Goal: Transaction & Acquisition: Obtain resource

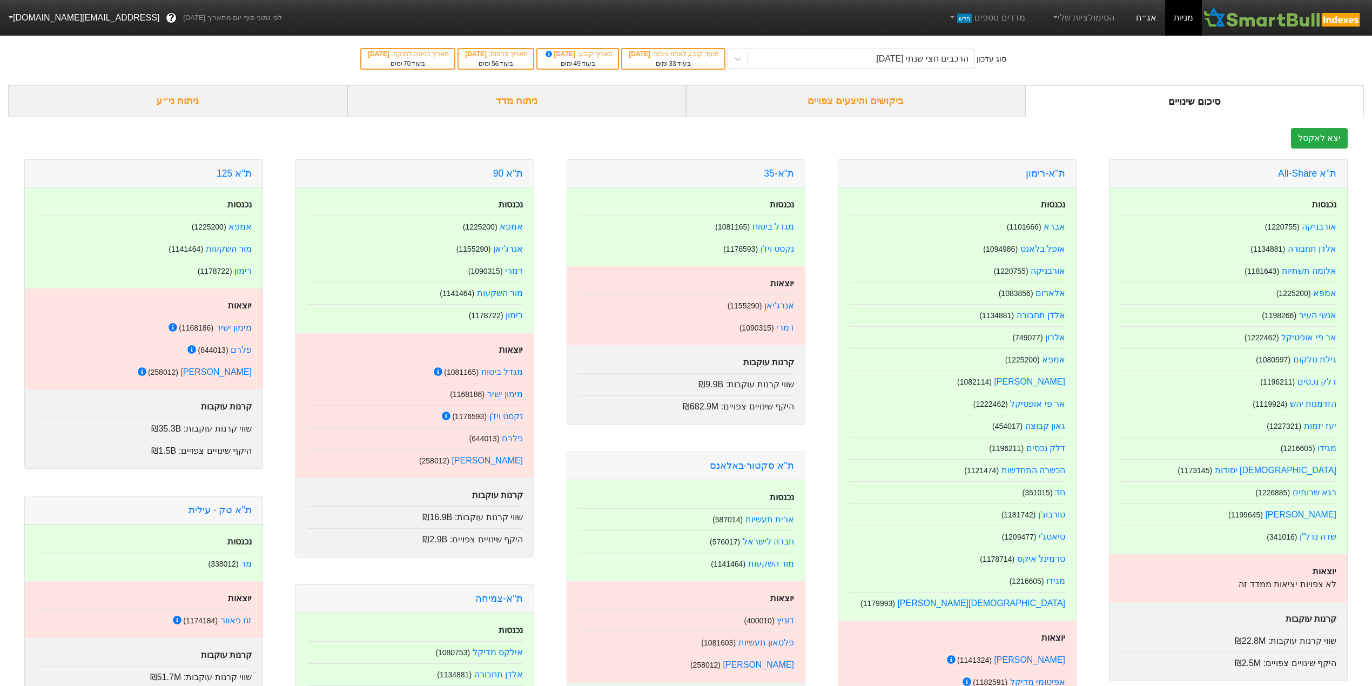
click at [1154, 18] on link "אג״ח" at bounding box center [1146, 18] width 38 height 36
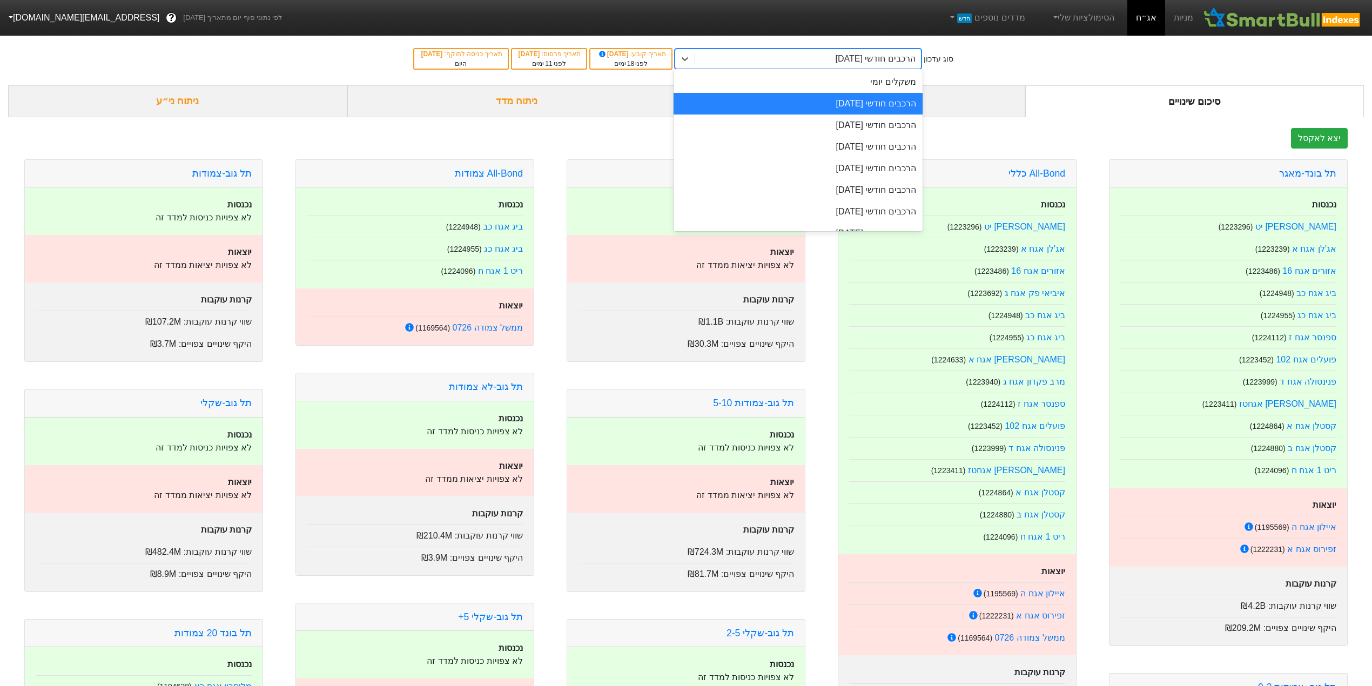
click at [809, 61] on div "הרכבים חודשי [DATE]" at bounding box center [808, 58] width 226 height 19
click at [830, 131] on div "הרכבים חודשי [DATE]" at bounding box center [798, 126] width 249 height 22
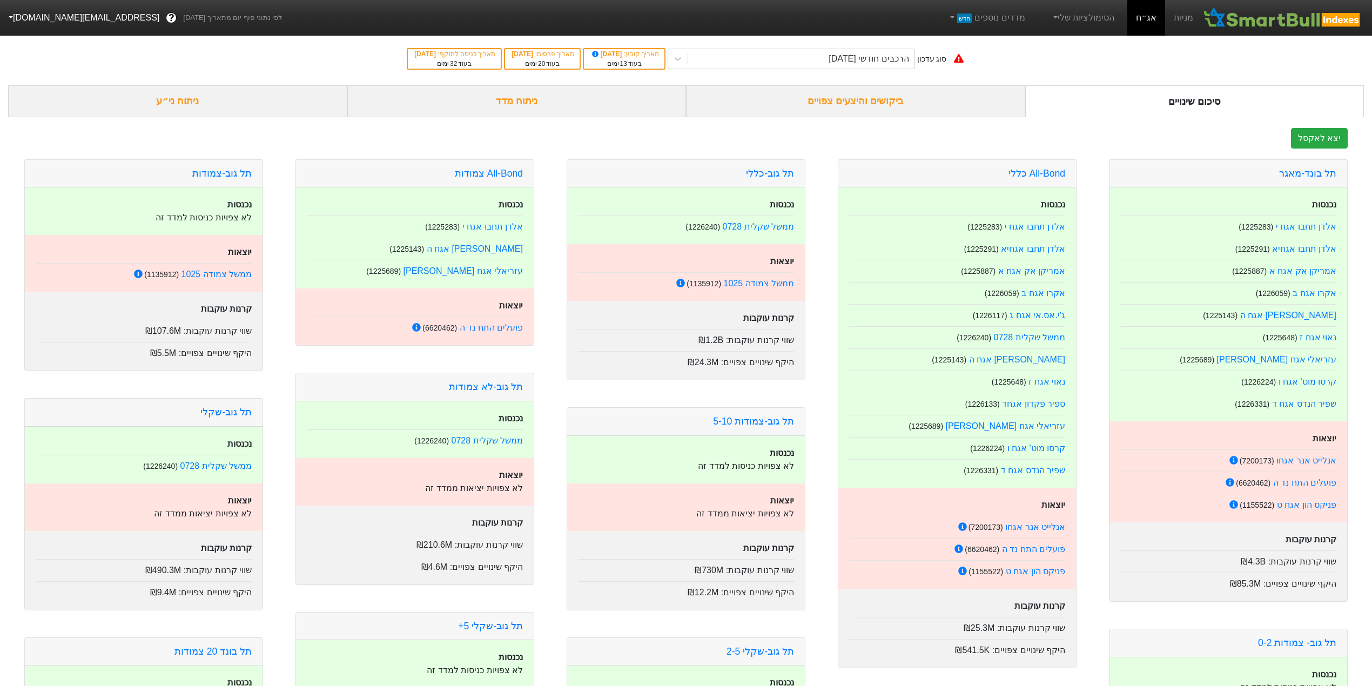
click at [219, 117] on div "ניתוח ני״ע" at bounding box center [177, 101] width 339 height 32
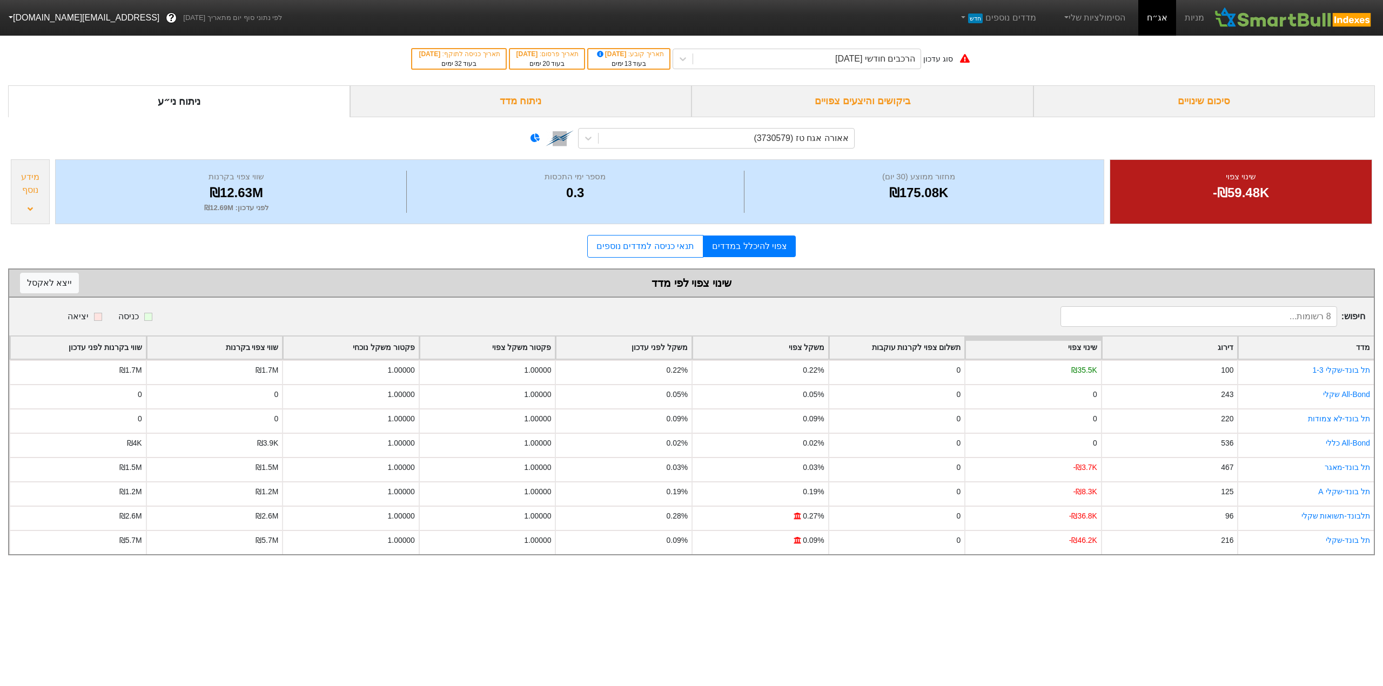
click at [1181, 93] on div "סיכום שינויים" at bounding box center [1204, 101] width 342 height 32
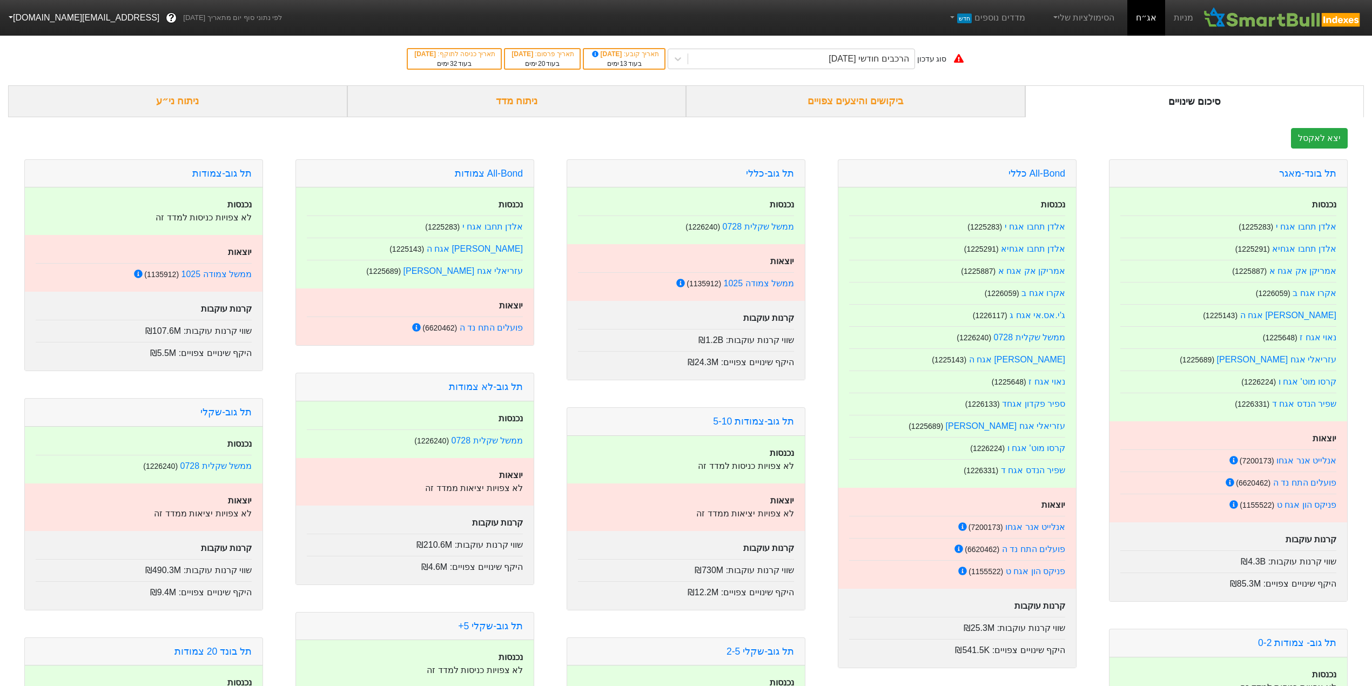
click at [724, 99] on div "ביקושים והיצעים צפויים" at bounding box center [855, 101] width 339 height 32
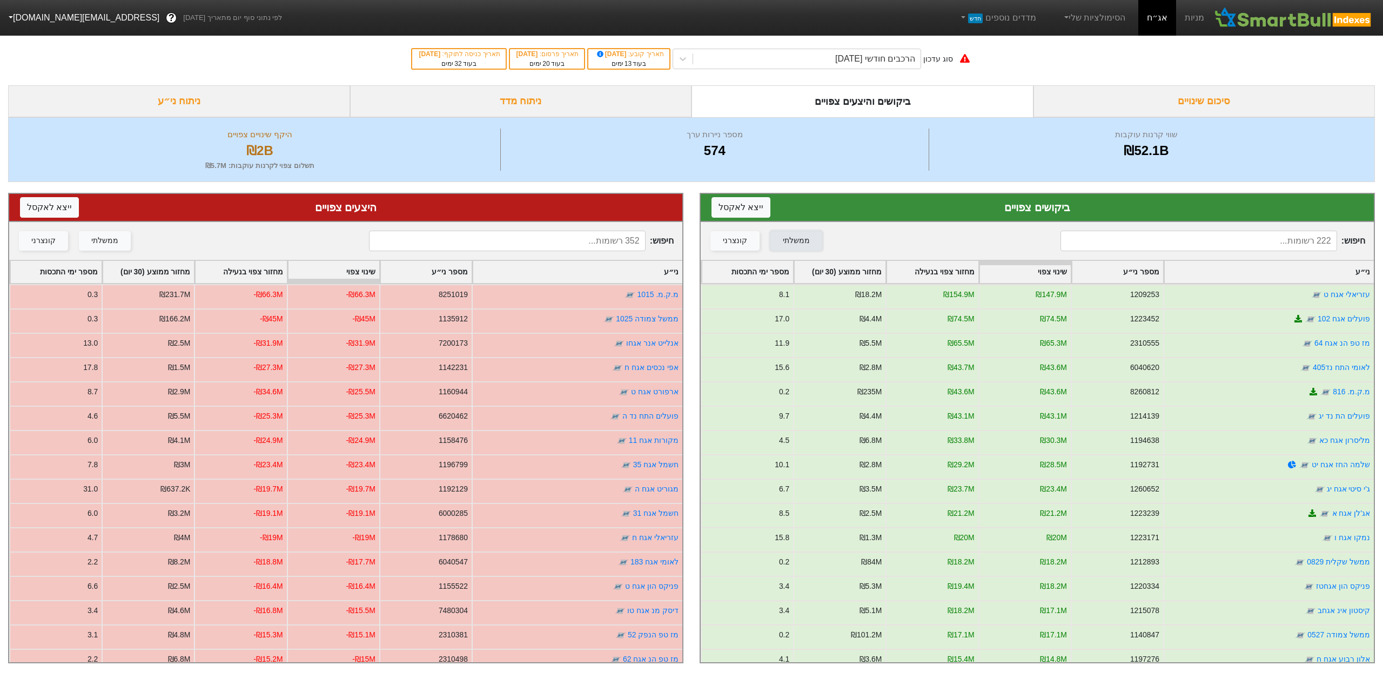
click at [791, 241] on div "ממשלתי" at bounding box center [796, 241] width 27 height 12
click at [92, 241] on div "ממשלתי" at bounding box center [104, 241] width 27 height 12
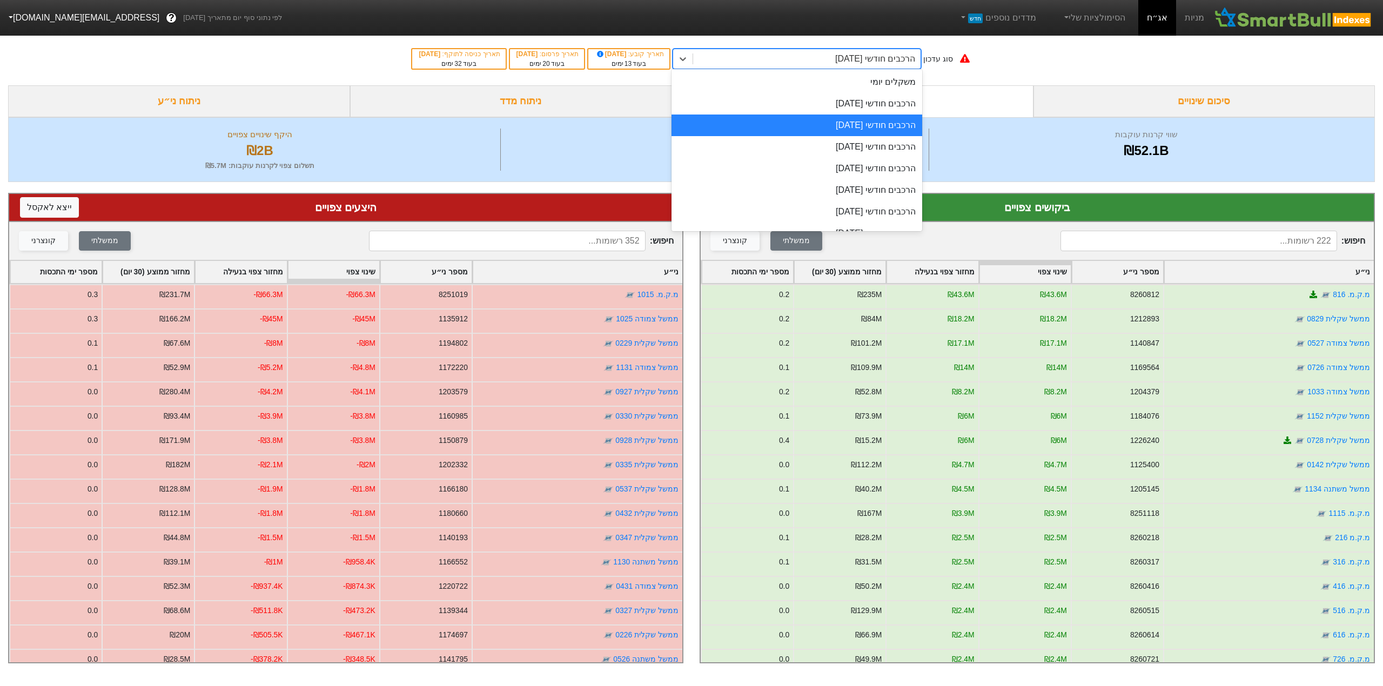
click at [813, 53] on div "הרכבים חודשי [DATE]" at bounding box center [807, 58] width 228 height 19
click at [815, 139] on div "הרכבים חודשי [DATE]" at bounding box center [796, 147] width 251 height 22
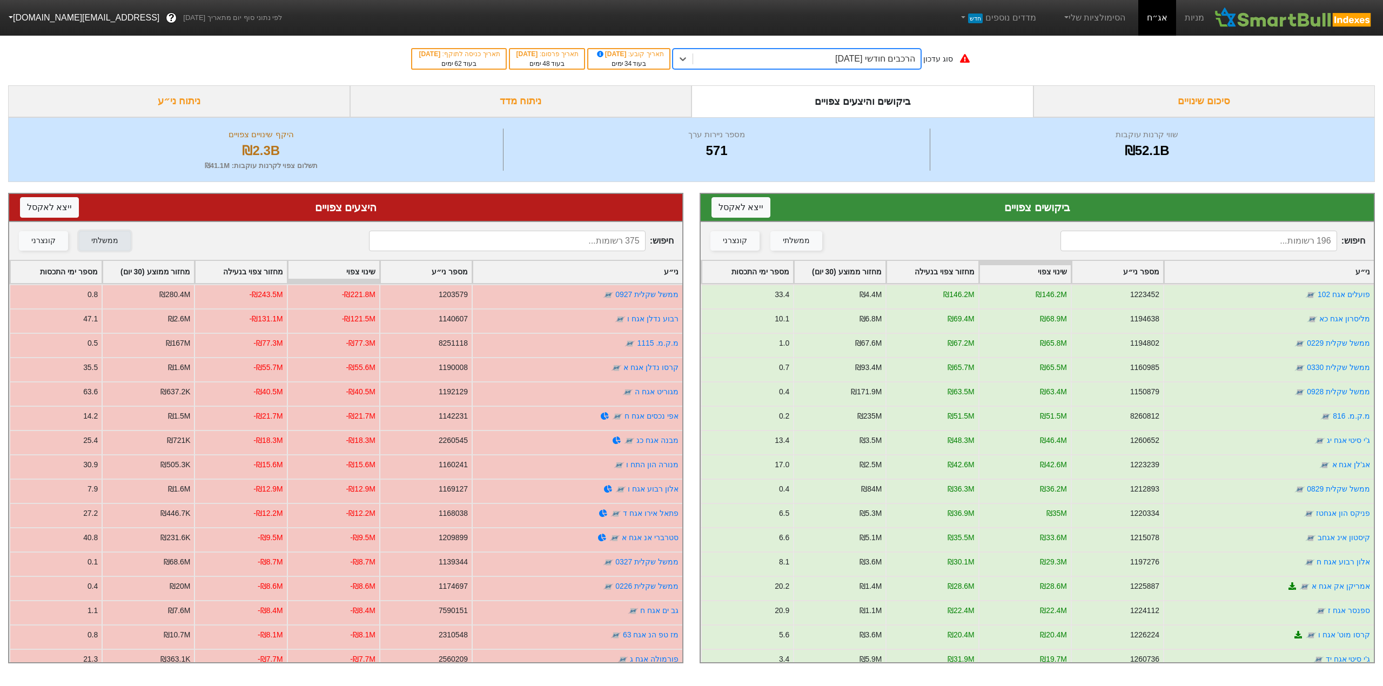
click at [93, 240] on div "ממשלתי" at bounding box center [104, 241] width 27 height 12
click at [803, 236] on div "ממשלתי" at bounding box center [796, 241] width 27 height 12
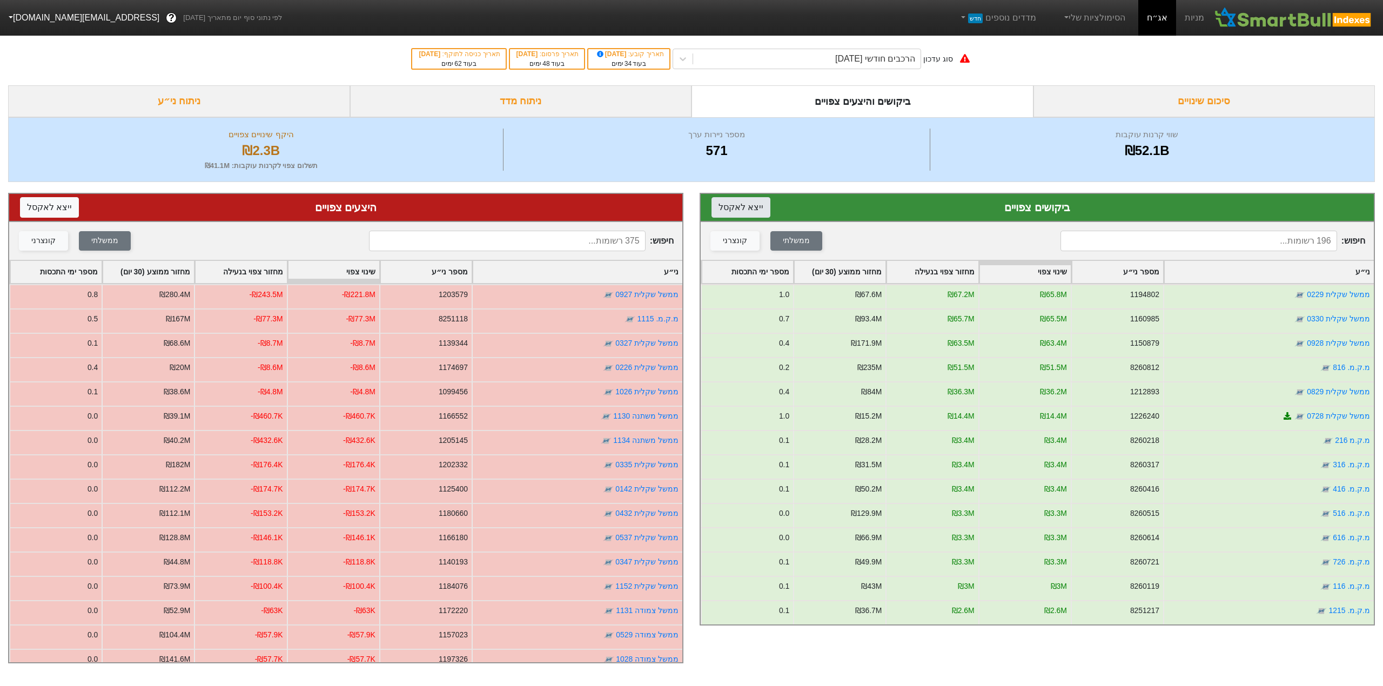
click at [739, 212] on button "ייצא ל אקסל" at bounding box center [740, 207] width 59 height 21
click at [29, 212] on button "ייצא ל אקסל" at bounding box center [49, 207] width 59 height 21
click at [882, 65] on div "הרכבים חודשי [DATE]" at bounding box center [807, 58] width 228 height 19
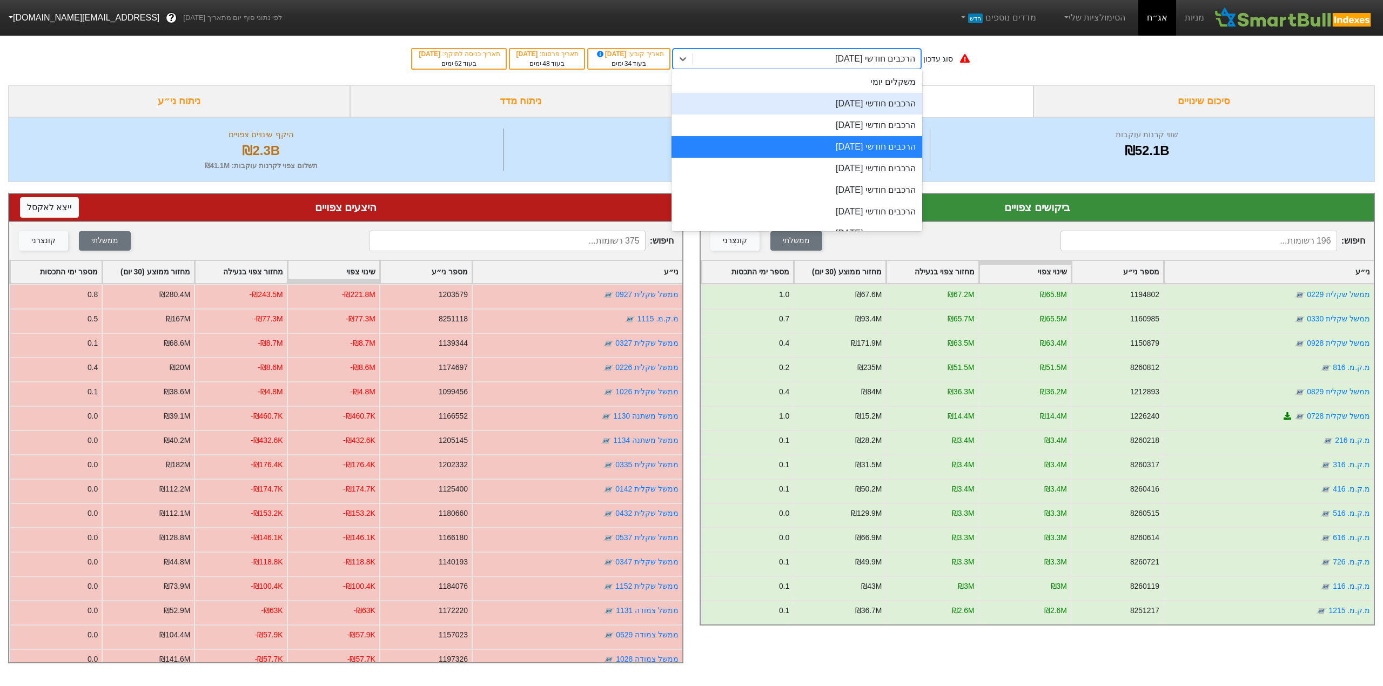
click at [880, 100] on div "הרכבים חודשי [DATE]" at bounding box center [796, 104] width 251 height 22
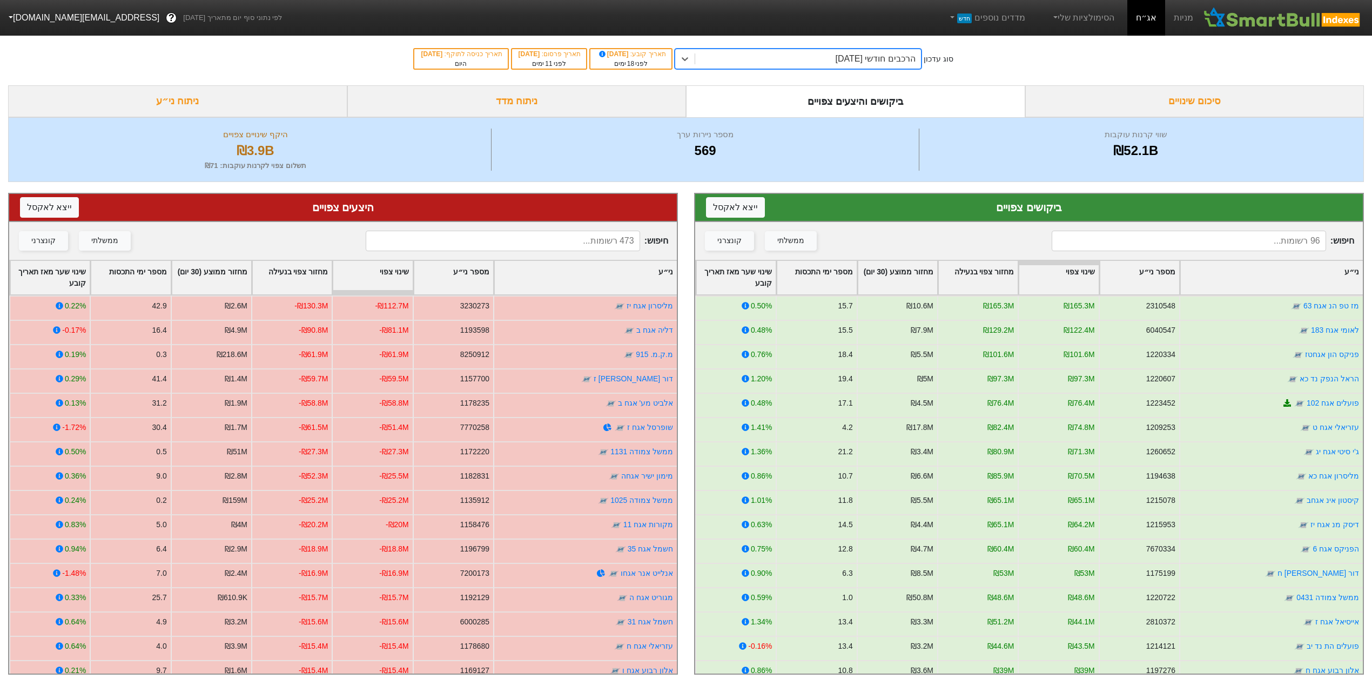
click at [770, 63] on div "הרכבים חודשי [DATE]" at bounding box center [808, 58] width 226 height 19
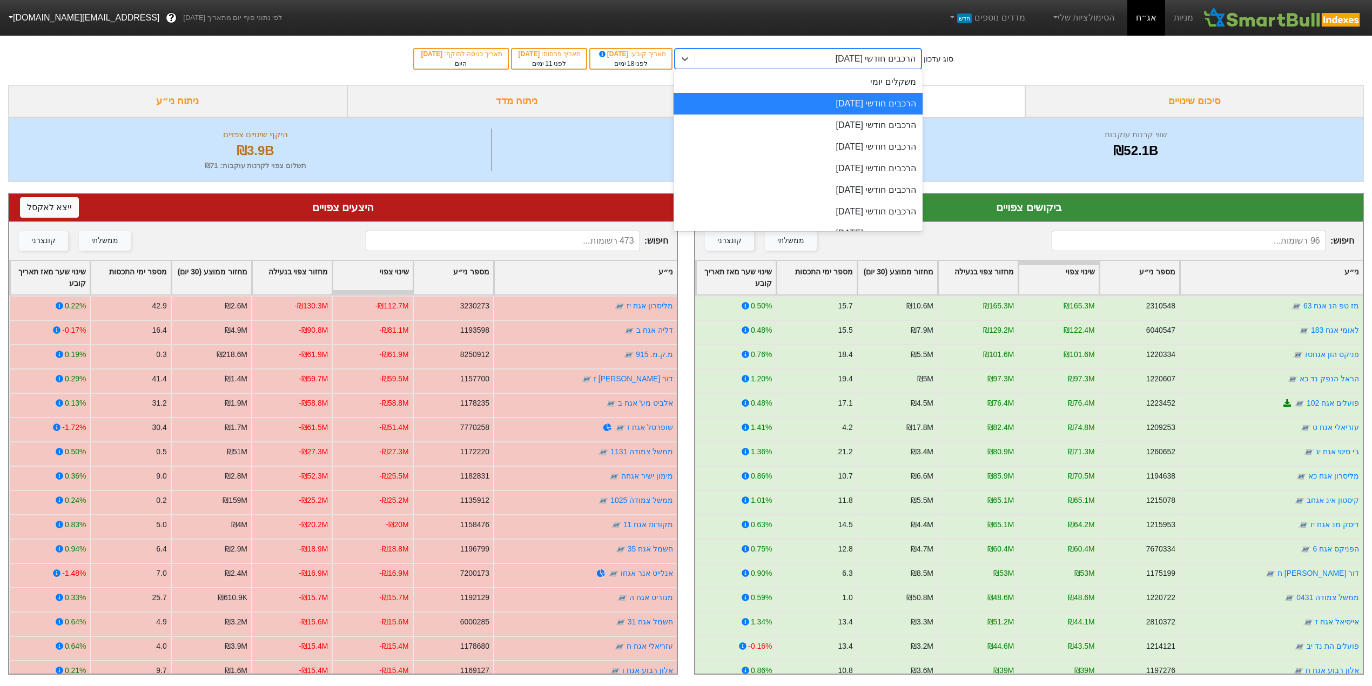
click at [770, 62] on div "הרכבים חודשי [DATE]" at bounding box center [808, 58] width 226 height 19
